Goal: Register for event/course

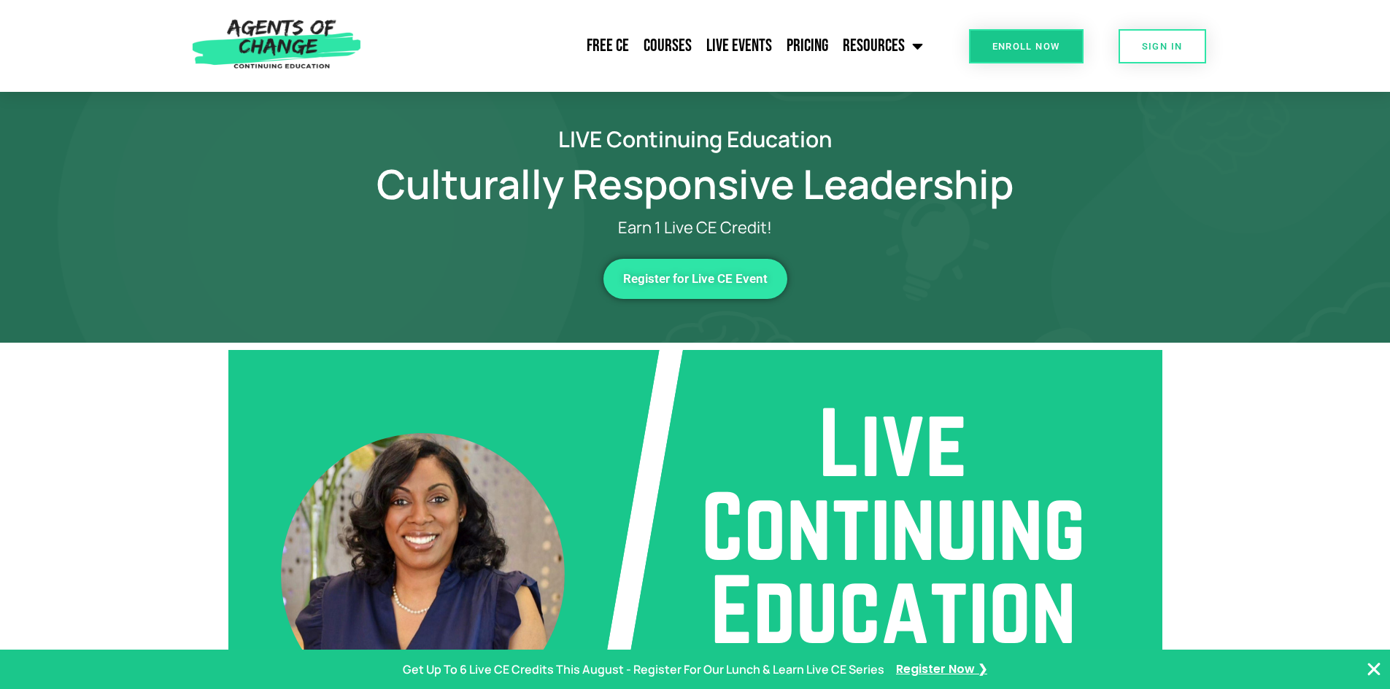
click at [1012, 39] on link "Enroll Now" at bounding box center [1026, 46] width 115 height 34
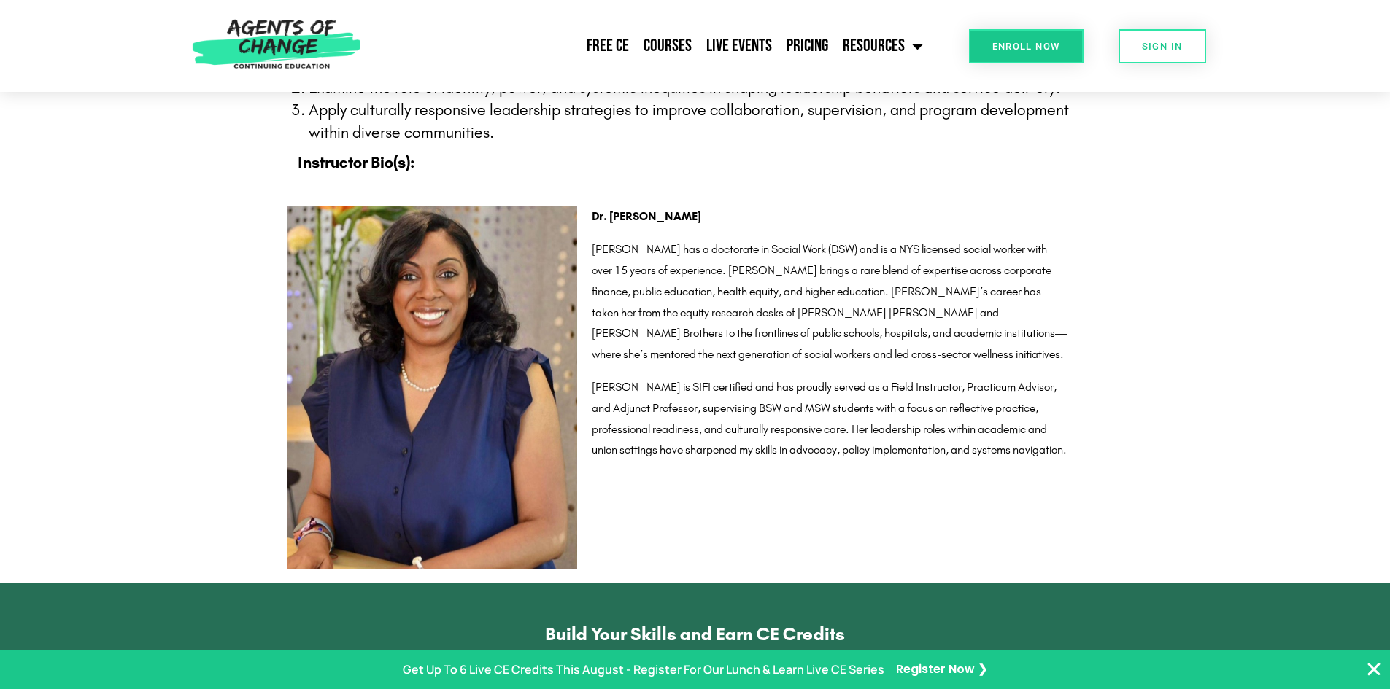
scroll to position [1605, 0]
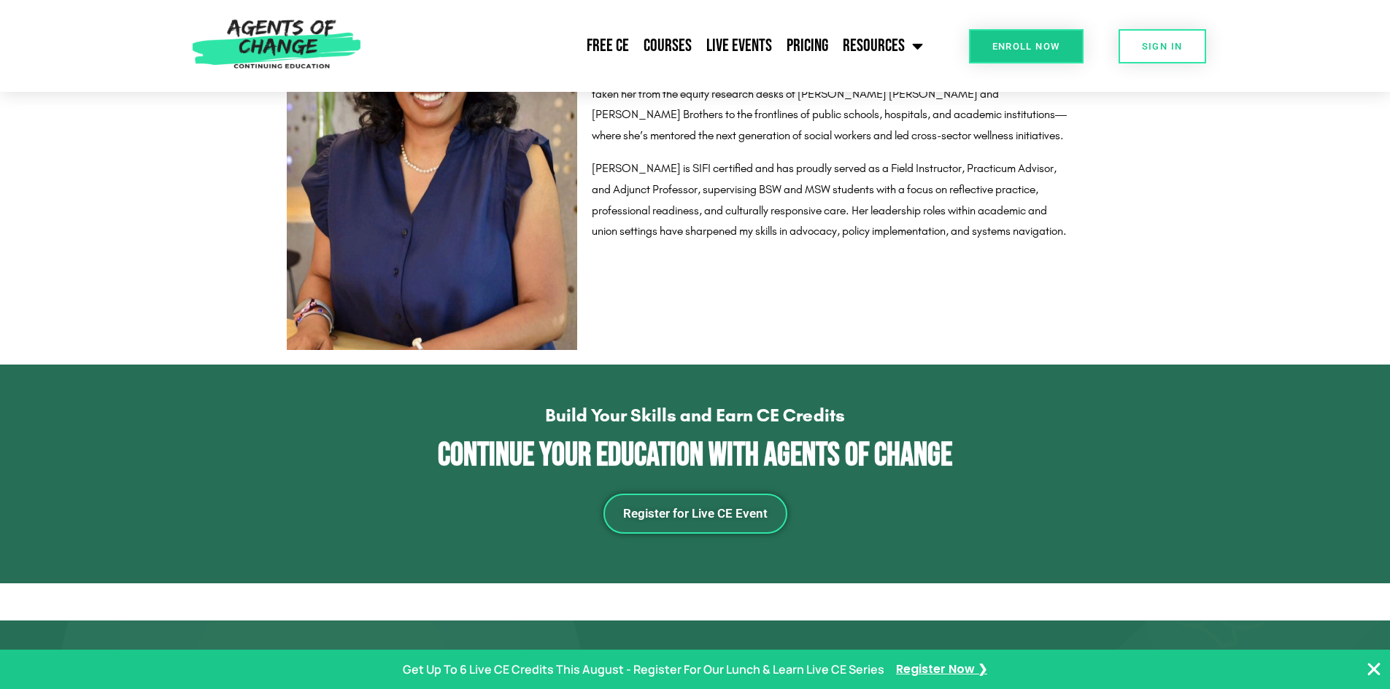
click at [735, 516] on span "Register for Live CE Event" at bounding box center [695, 514] width 144 height 12
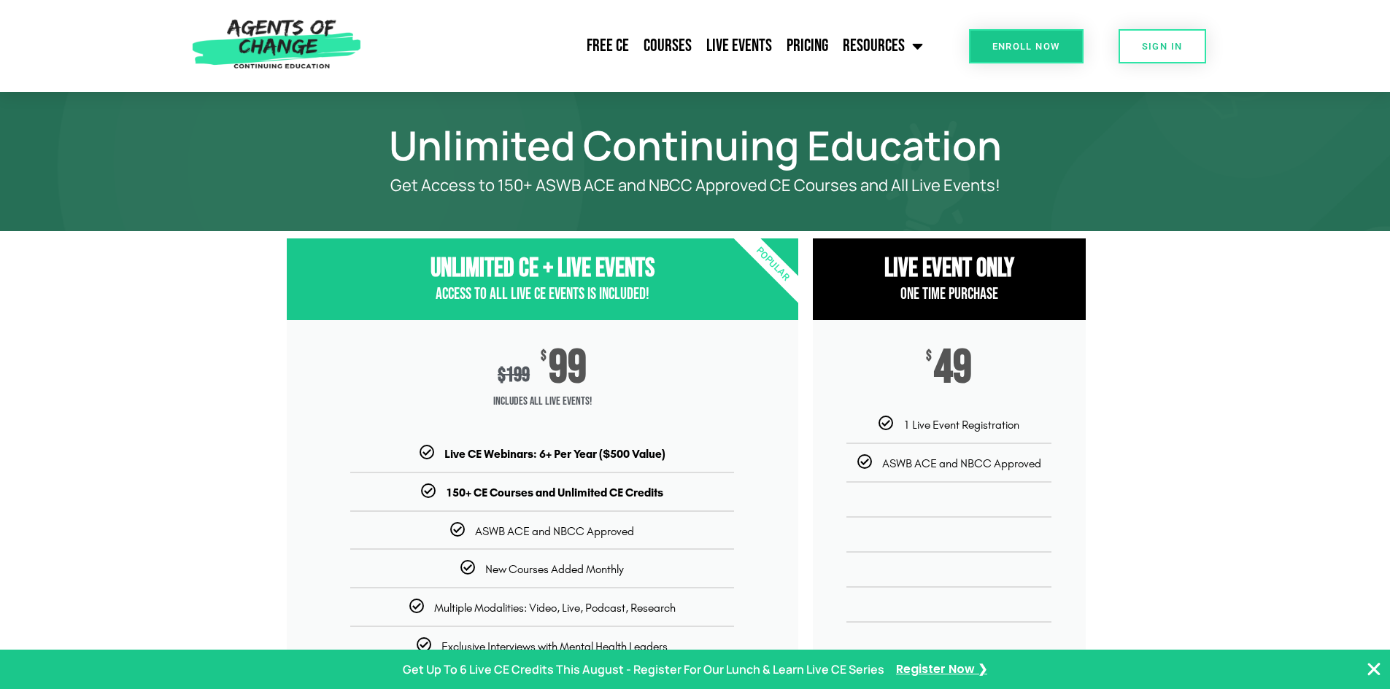
click at [1040, 49] on span "Enroll Now" at bounding box center [1026, 46] width 68 height 9
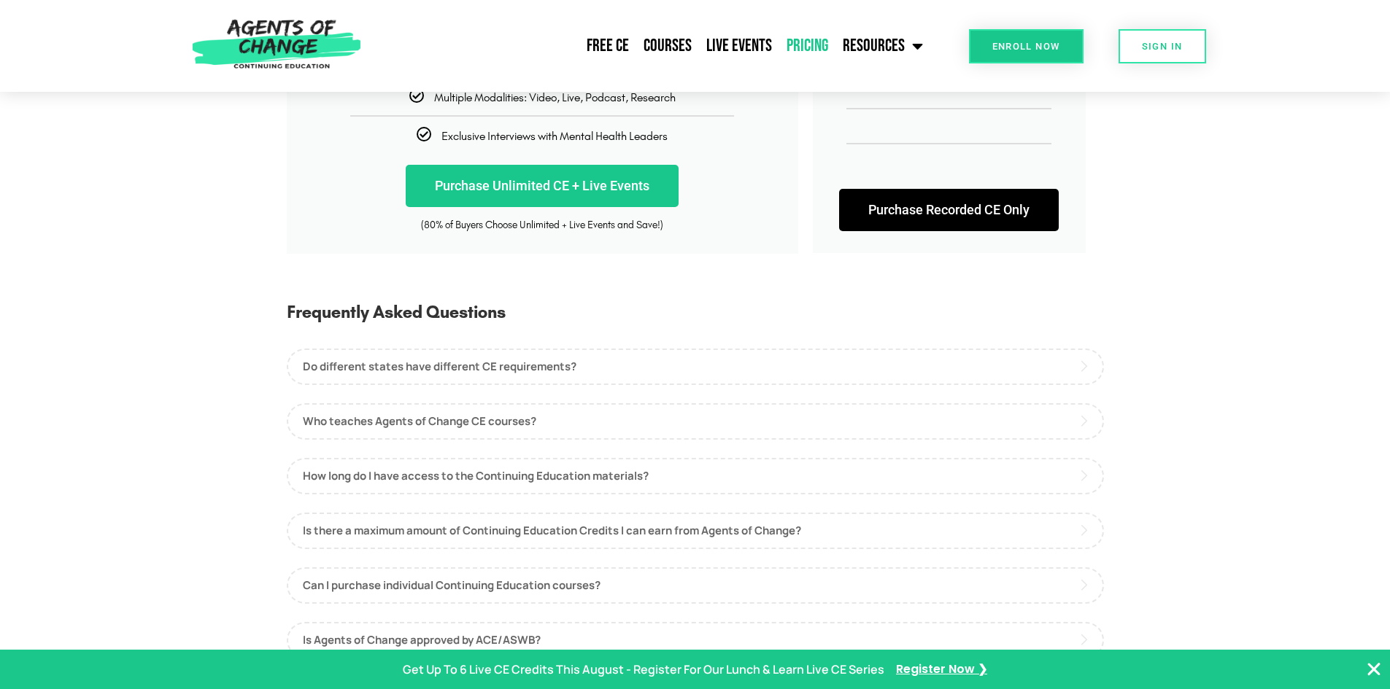
scroll to position [219, 0]
